Goal: Information Seeking & Learning: Find specific page/section

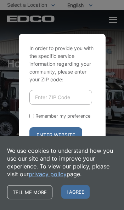
click at [76, 191] on span "I agree" at bounding box center [76, 192] width 28 height 14
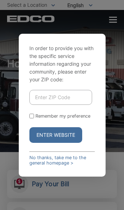
click at [73, 105] on input "Enter ZIP Code" at bounding box center [61, 97] width 63 height 15
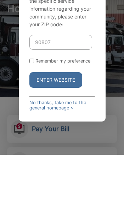
type input "90807"
click at [32, 114] on input "Remember my preference" at bounding box center [32, 116] width 5 height 5
checkbox input "true"
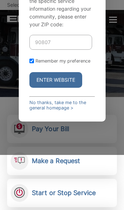
click at [58, 88] on button "Enter Website" at bounding box center [56, 80] width 53 height 16
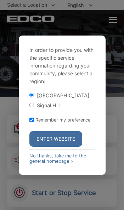
click at [64, 147] on button "Enter Website" at bounding box center [56, 139] width 53 height 16
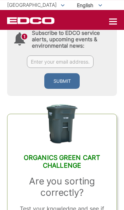
scroll to position [323, 0]
click at [118, 18] on div "EDCO Logo Home Residential Services Curbside Pickup No services offered Dumpste…" at bounding box center [62, 20] width 124 height 20
click at [111, 22] on div at bounding box center [114, 21] width 8 height 1
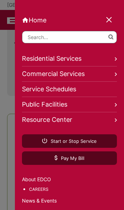
click at [111, 22] on div at bounding box center [110, 20] width 10 height 10
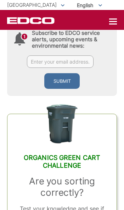
click at [114, 20] on div at bounding box center [114, 22] width 8 height 6
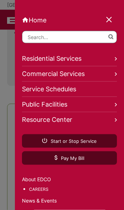
scroll to position [333, 0]
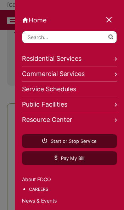
click at [112, 107] on link "Public Facilities" at bounding box center [69, 104] width 95 height 15
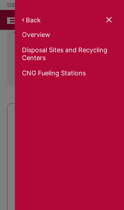
click at [98, 59] on link "Disposal Sites and Recycling Centers" at bounding box center [69, 55] width 95 height 18
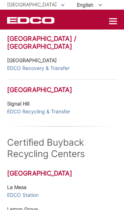
scroll to position [293, 0]
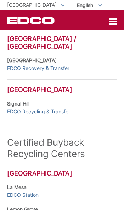
click at [28, 82] on h3 "[GEOGRAPHIC_DATA]" at bounding box center [62, 86] width 110 height 15
click at [34, 83] on h3 "[GEOGRAPHIC_DATA]" at bounding box center [62, 86] width 110 height 15
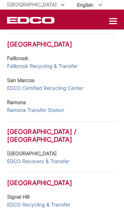
scroll to position [866, 0]
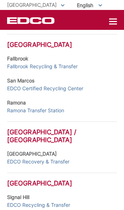
click at [34, 201] on link "EDCO Recycling & Transfer" at bounding box center [38, 205] width 63 height 8
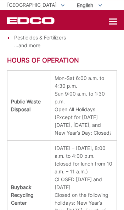
scroll to position [1024, 0]
